Goal: Check status: Check status

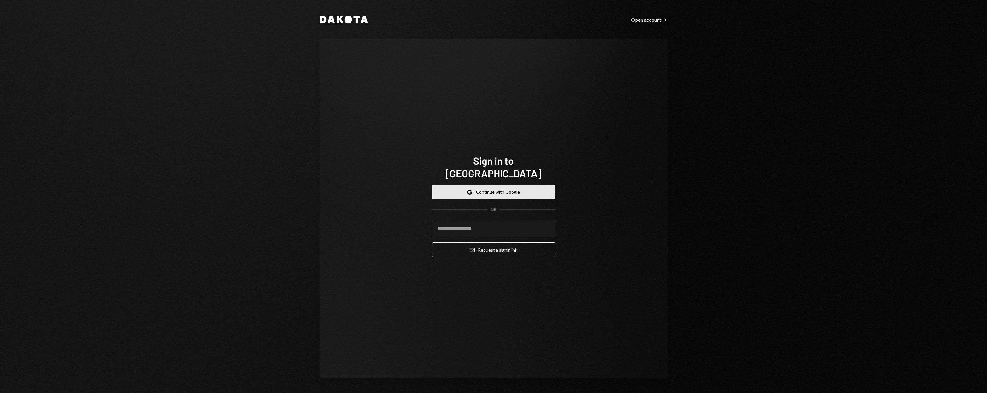
click at [531, 185] on button "Google Continue with Google" at bounding box center [494, 192] width 124 height 15
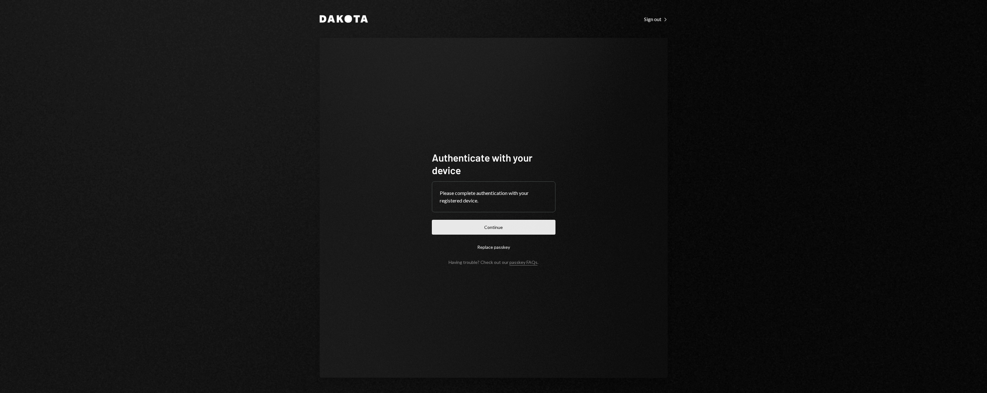
click at [514, 227] on button "Continue" at bounding box center [494, 227] width 124 height 15
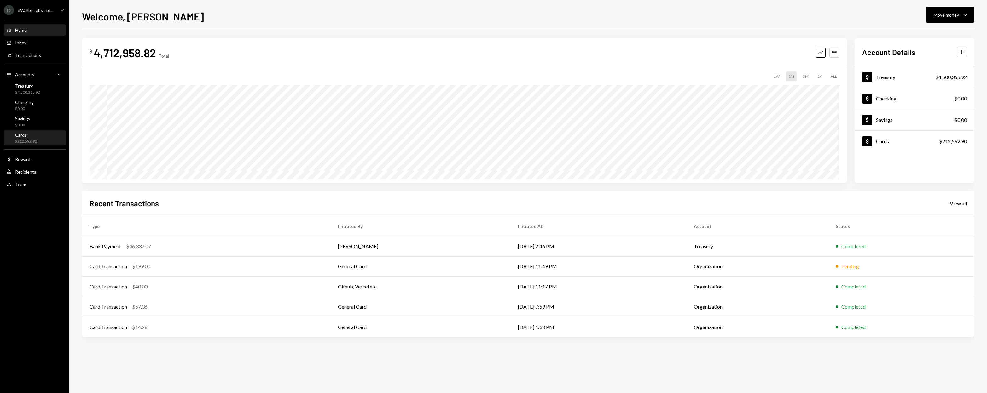
click at [33, 134] on div "Cards" at bounding box center [26, 134] width 22 height 5
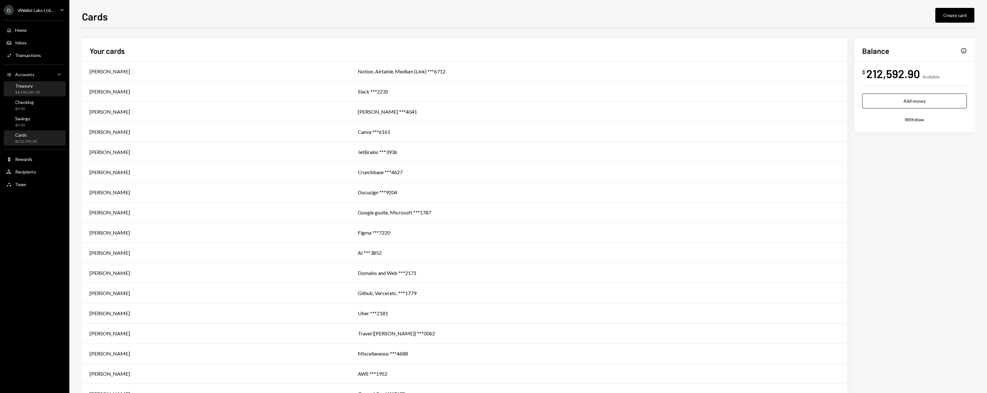
click at [32, 86] on div "Treasury" at bounding box center [27, 85] width 25 height 5
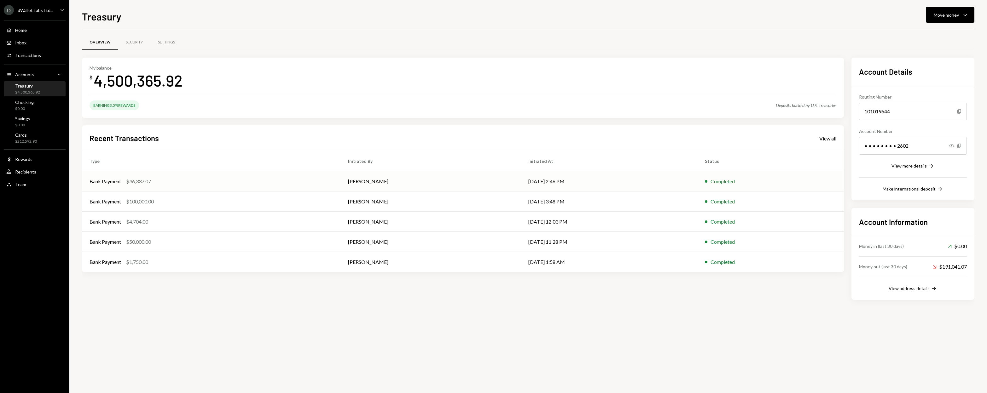
click at [284, 182] on div "Bank Payment $36,337.07" at bounding box center [211, 182] width 243 height 8
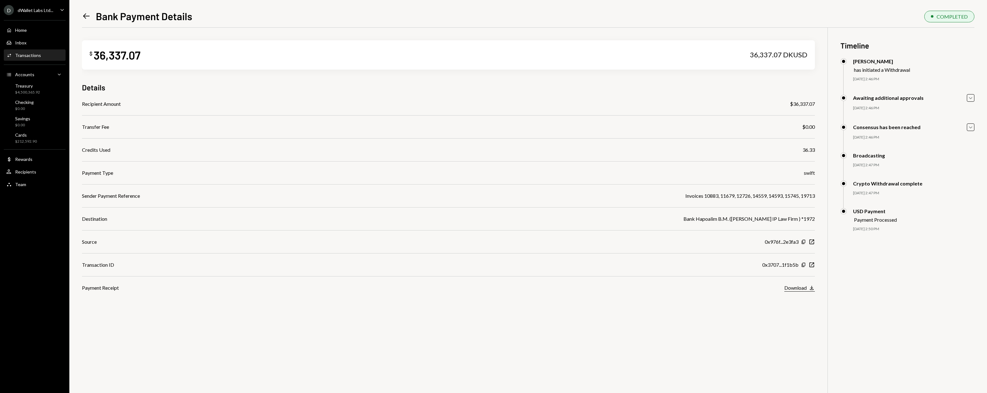
click at [796, 289] on div "Download" at bounding box center [795, 288] width 22 height 6
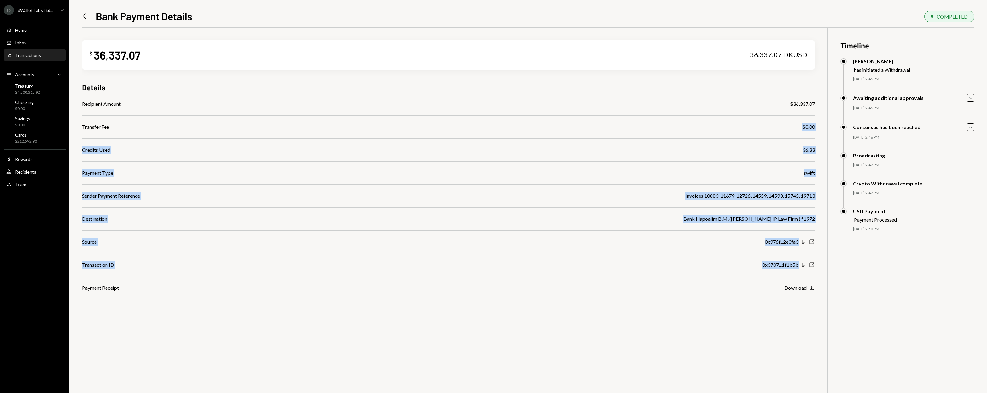
drag, startPoint x: 211, startPoint y: 125, endPoint x: 295, endPoint y: 285, distance: 180.8
click at [295, 285] on div "Recipient Amount $36,337.07 Transfer Fee $0.00 Credits Used 36.33 Payment Type …" at bounding box center [448, 196] width 733 height 192
click at [296, 285] on div "Payment Receipt Download Download" at bounding box center [448, 288] width 733 height 8
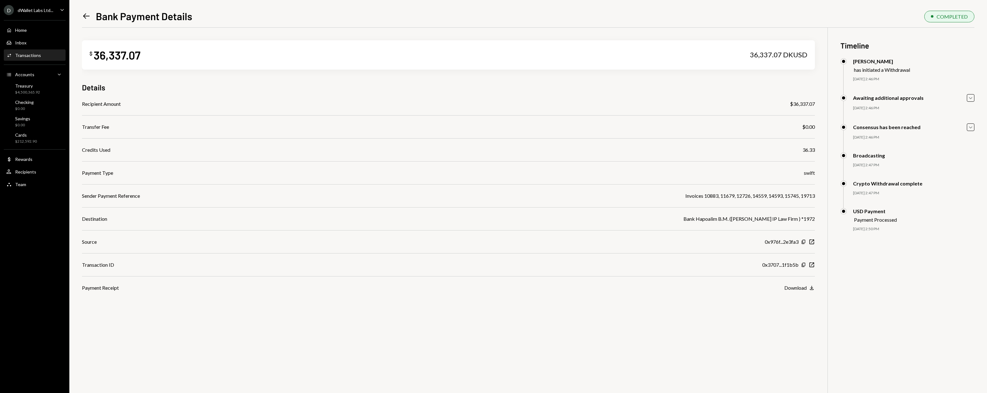
click at [872, 181] on div "Crypto Withdrawal complete" at bounding box center [887, 184] width 69 height 6
click at [868, 128] on div "Consensus has been reached" at bounding box center [886, 127] width 67 height 6
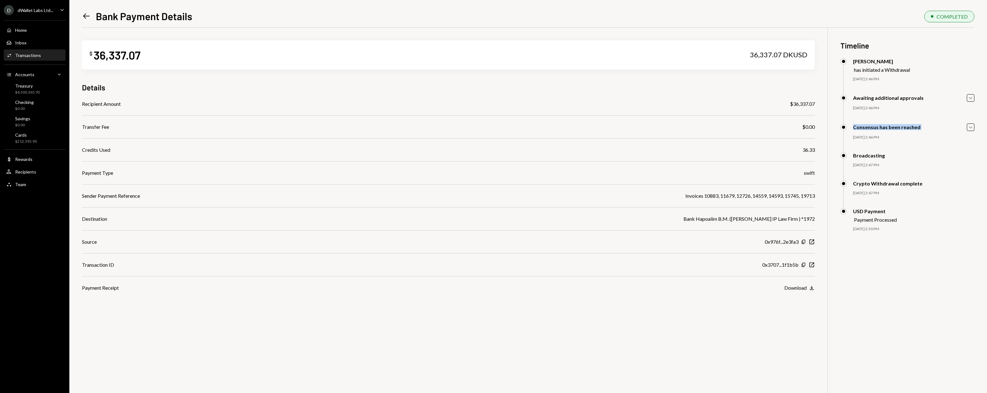
click at [868, 128] on div "Consensus has been reached" at bounding box center [886, 127] width 67 height 6
click at [873, 136] on div "[DATE] 2:46 PM" at bounding box center [913, 137] width 121 height 5
click at [968, 128] on icon "Caret Down" at bounding box center [970, 127] width 7 height 7
click at [968, 98] on icon "Caret Down" at bounding box center [970, 98] width 7 height 7
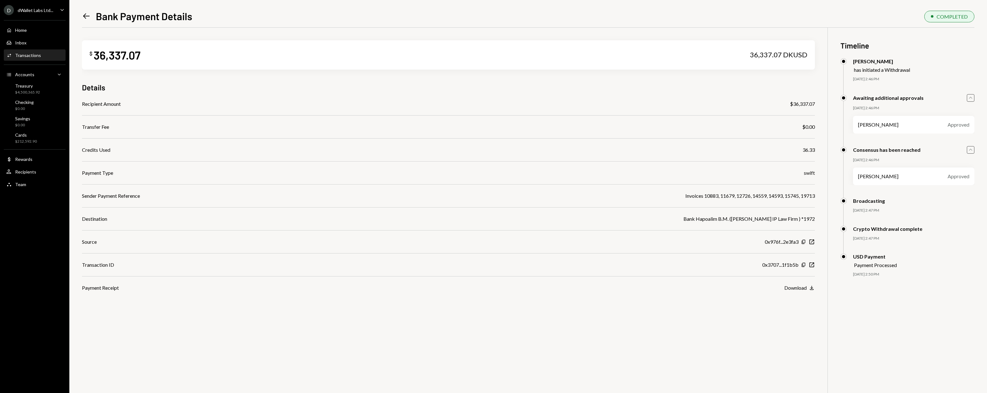
click at [968, 98] on icon "Caret Up" at bounding box center [970, 98] width 7 height 7
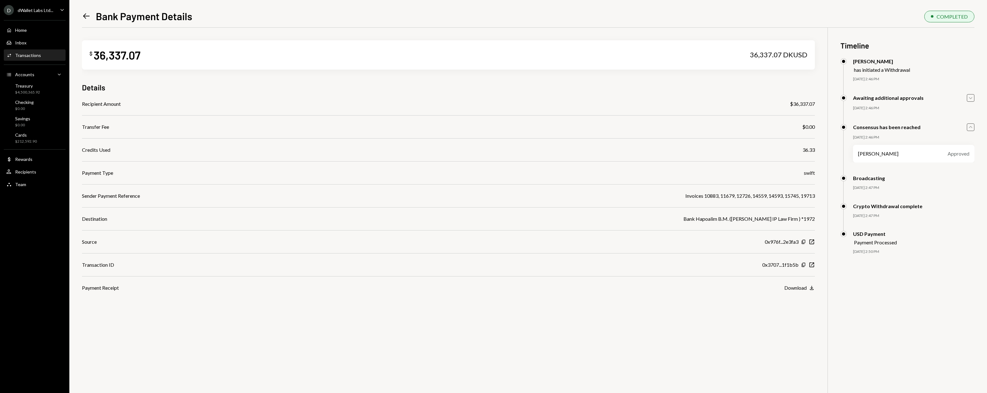
click at [973, 128] on icon "Caret Up" at bounding box center [970, 127] width 7 height 7
click at [781, 152] on div "Credits Used 36.33" at bounding box center [448, 150] width 733 height 8
drag, startPoint x: 781, startPoint y: 152, endPoint x: 328, endPoint y: 146, distance: 452.4
click at [328, 146] on div "Recipient Amount $36,337.07 Transfer Fee $0.00 Credits Used 36.33 Payment Type …" at bounding box center [448, 196] width 733 height 192
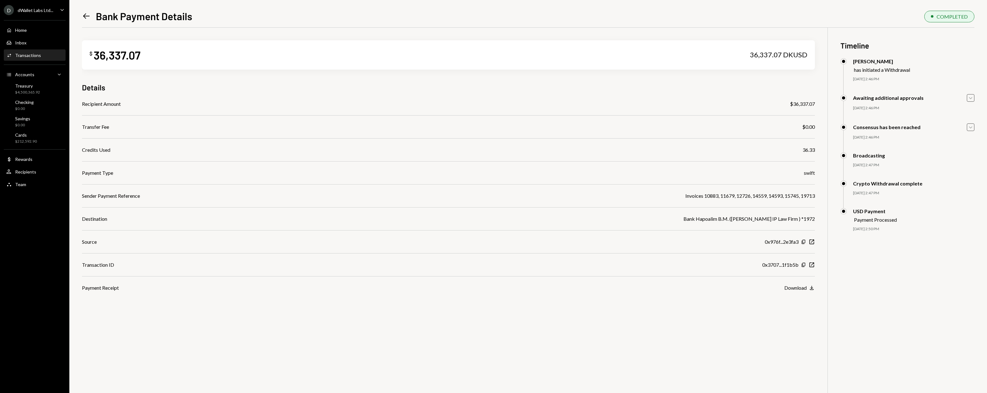
click at [324, 175] on div "Payment Type swift" at bounding box center [448, 173] width 733 height 8
click at [324, 170] on div "Payment Type swift" at bounding box center [448, 173] width 733 height 8
click at [31, 52] on div "Activities Transactions" at bounding box center [34, 55] width 57 height 11
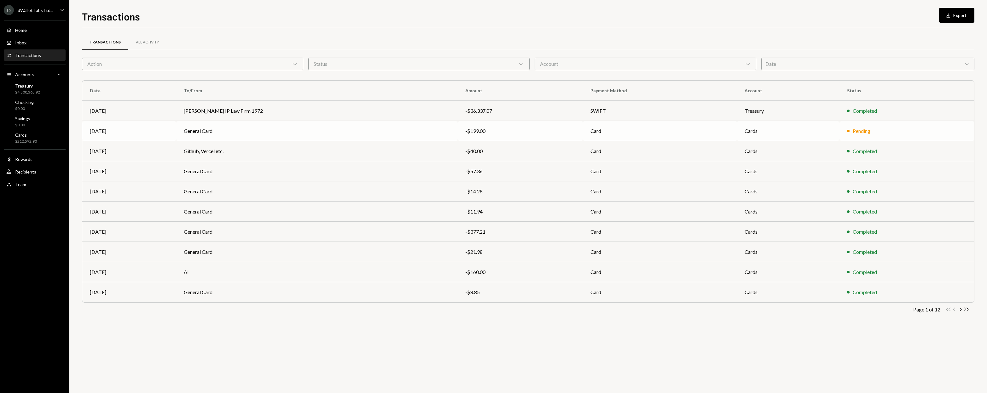
click at [326, 134] on td "General Card" at bounding box center [316, 131] width 281 height 20
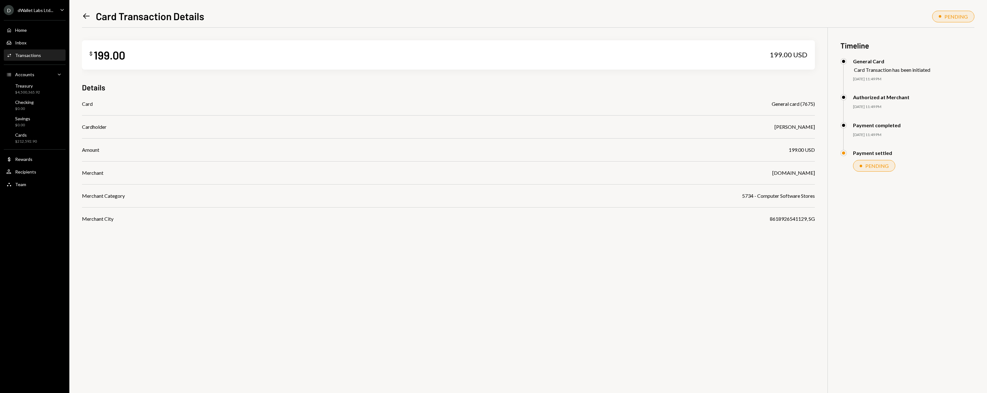
click at [790, 176] on div "BLOCKVISION.ORG" at bounding box center [793, 173] width 43 height 8
click at [790, 180] on div "Card General card (7675) Cardholder David Lachmish Amount 199.00 USD Merchant B…" at bounding box center [448, 161] width 733 height 123
click at [787, 173] on div "BLOCKVISION.ORG" at bounding box center [793, 173] width 43 height 8
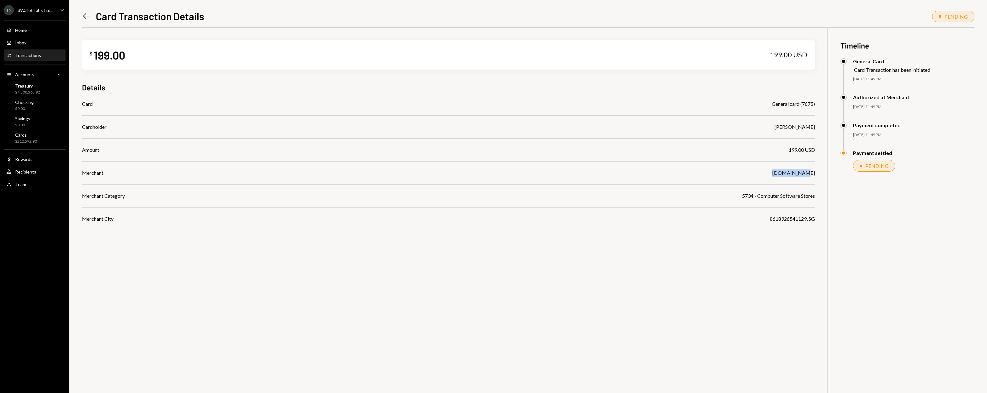
click at [787, 173] on div "BLOCKVISION.ORG" at bounding box center [793, 173] width 43 height 8
